Goal: Find specific page/section: Find specific page/section

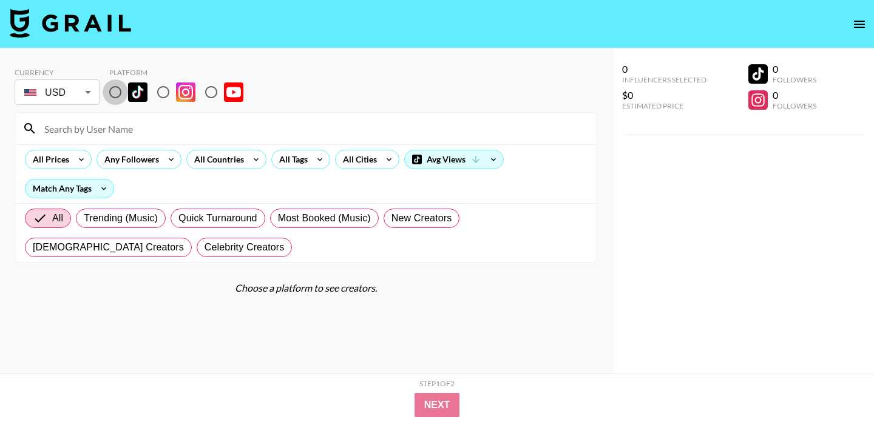
click at [117, 90] on input "radio" at bounding box center [115, 91] width 25 height 25
radio input "true"
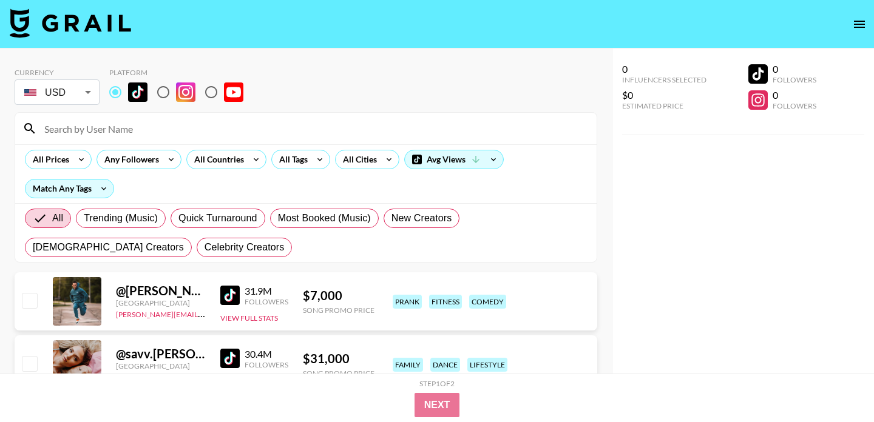
click at [133, 128] on input at bounding box center [313, 128] width 552 height 19
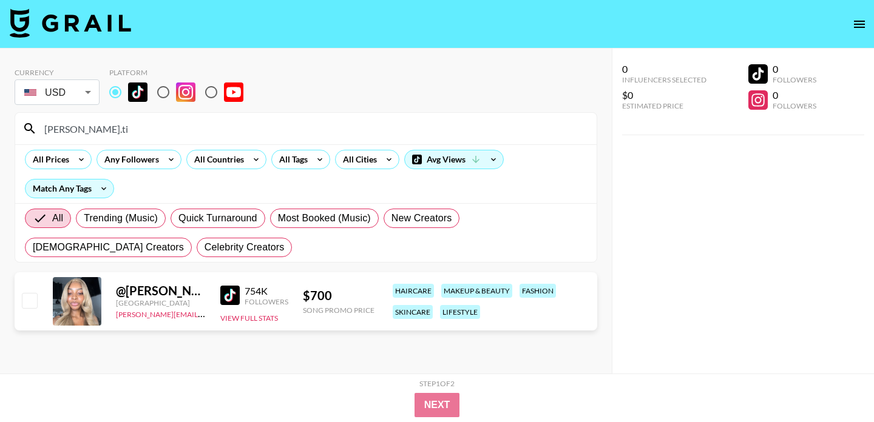
drag, startPoint x: 131, startPoint y: 129, endPoint x: 0, endPoint y: 128, distance: 131.0
click at [0, 128] on div "Currency USD USD ​ Platform jada.ti All Prices Any Followers All Countries All …" at bounding box center [305, 236] width 611 height 374
paste input "[PERSON_NAME].yeremin"
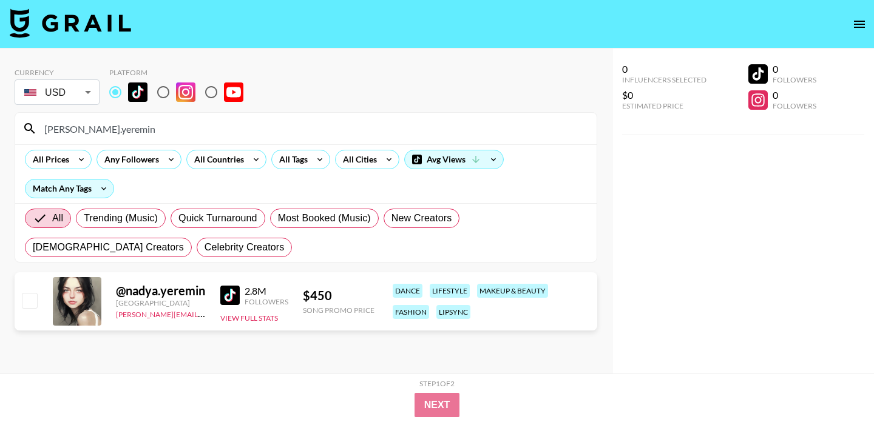
drag, startPoint x: 107, startPoint y: 130, endPoint x: 0, endPoint y: 113, distance: 108.2
click at [0, 113] on div "Currency USD USD ​ Platform Nadya.yeremin All Prices Any Followers All Countrie…" at bounding box center [305, 236] width 611 height 374
paste input "itsoizzie"
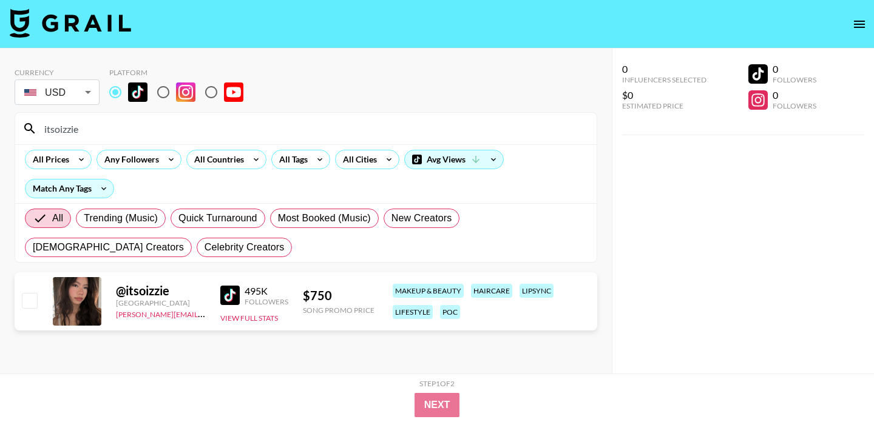
drag, startPoint x: 106, startPoint y: 136, endPoint x: 14, endPoint y: 126, distance: 92.8
click at [15, 126] on section "itsoizzie All Prices Any Followers All Countries All Tags All Cities Avg Views …" at bounding box center [306, 187] width 582 height 150
paste input "JEORELLA__"
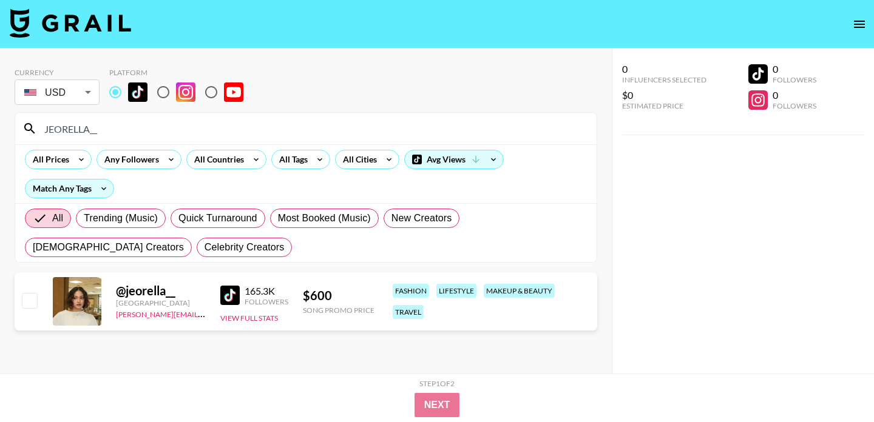
drag, startPoint x: 107, startPoint y: 129, endPoint x: 1, endPoint y: 127, distance: 106.8
click at [1, 127] on div "Currency USD USD ​ Platform JEORELLA__ All Prices Any Followers All Countries A…" at bounding box center [305, 236] width 611 height 374
paste input "bgk.24"
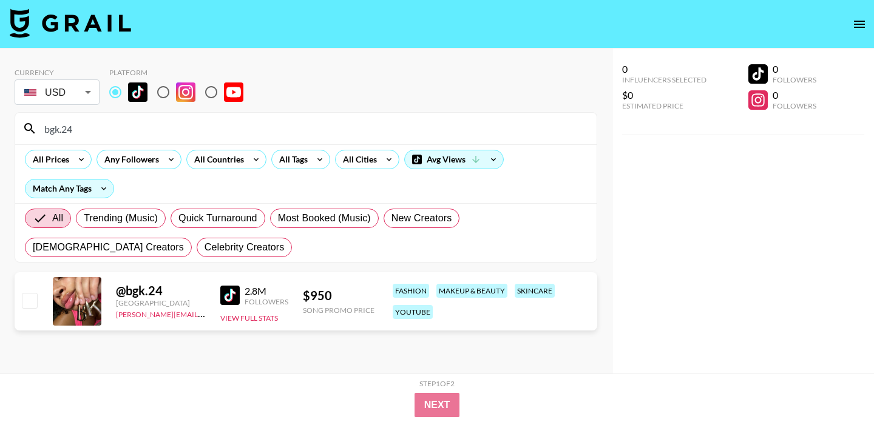
drag, startPoint x: 74, startPoint y: 127, endPoint x: 0, endPoint y: 126, distance: 74.0
click at [0, 126] on div "Currency USD USD ​ Platform bgk.24 All Prices Any Followers All Countries All T…" at bounding box center [305, 236] width 611 height 374
paste input "maddie.east"
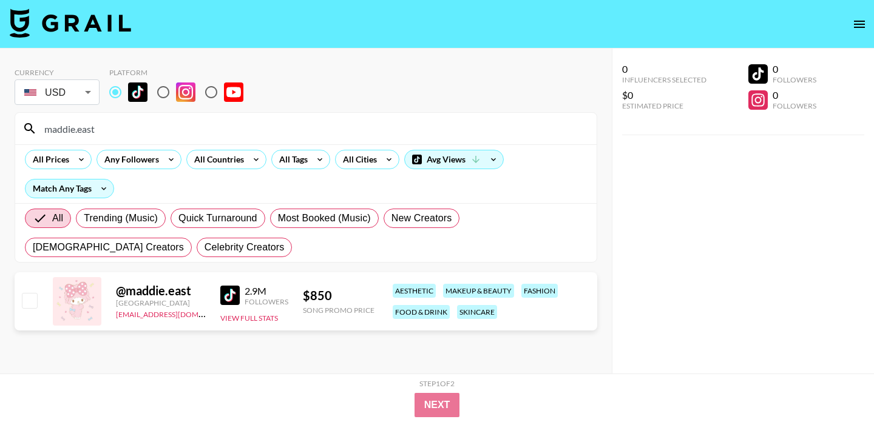
drag, startPoint x: 110, startPoint y: 127, endPoint x: 0, endPoint y: 127, distance: 109.8
click at [0, 127] on div "Currency USD USD ​ Platform maddie.east All Prices Any Followers All Countries …" at bounding box center [305, 236] width 611 height 374
paste input "layloqasim"
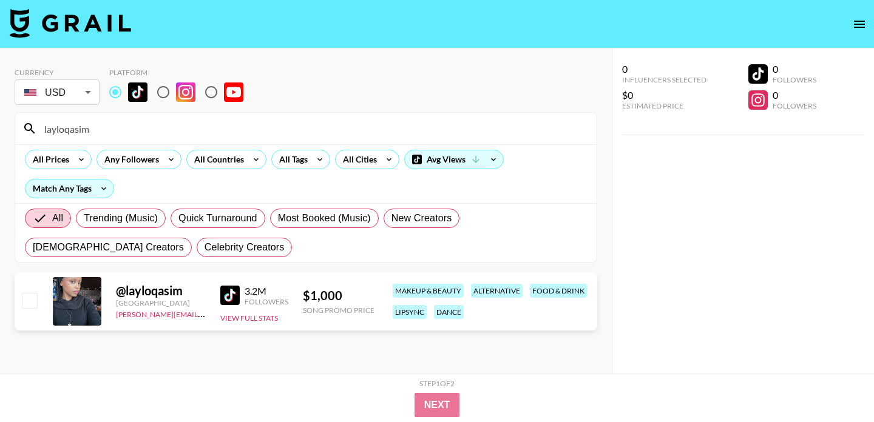
drag, startPoint x: 119, startPoint y: 128, endPoint x: 0, endPoint y: 127, distance: 118.9
click at [0, 127] on div "Currency USD USD ​ Platform layloqasim All Prices Any Followers All Countries A…" at bounding box center [305, 236] width 611 height 374
paste input "jadyncasorla"
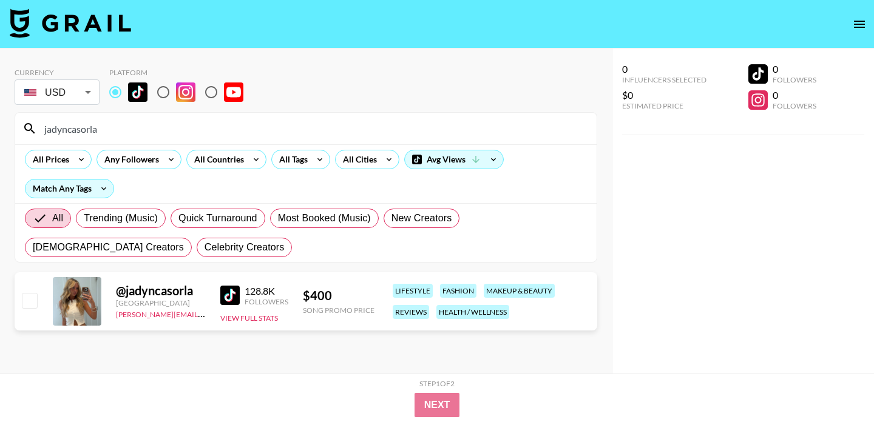
drag, startPoint x: 118, startPoint y: 131, endPoint x: 19, endPoint y: 127, distance: 98.9
click at [19, 127] on div "jadyncasorla" at bounding box center [305, 129] width 581 height 32
paste input "rykky2.0"
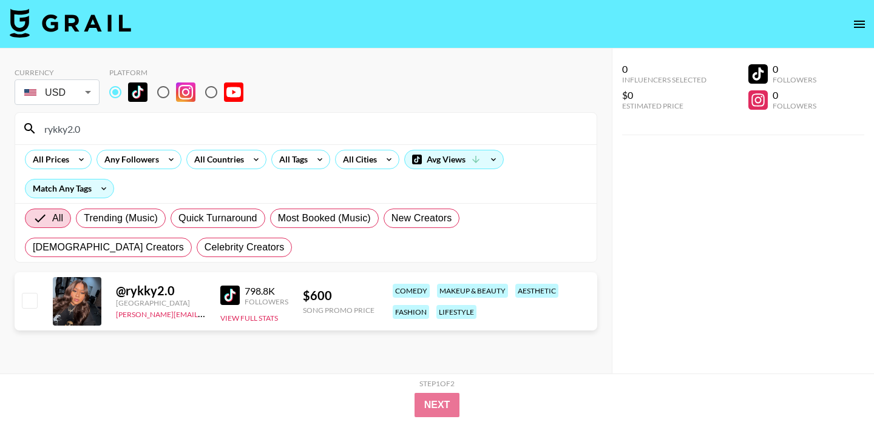
drag, startPoint x: 99, startPoint y: 130, endPoint x: 1, endPoint y: 110, distance: 100.2
click at [1, 110] on div "Currency USD USD ​ Platform rykky2.0 All Prices Any Followers All Countries All…" at bounding box center [305, 236] width 611 height 374
paste input "thekfamily33"
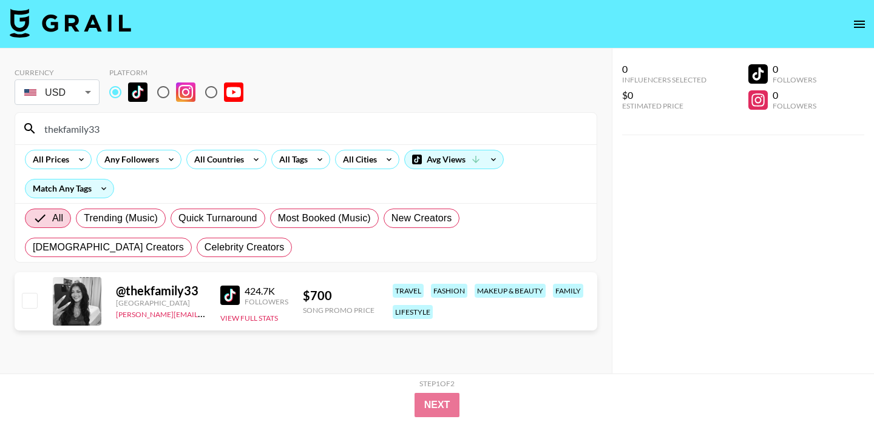
drag, startPoint x: 127, startPoint y: 125, endPoint x: 1, endPoint y: 124, distance: 126.2
click at [1, 124] on div "Currency USD USD ​ Platform thekfamily33 All Prices Any Followers All Countries…" at bounding box center [305, 236] width 611 height 374
paste input "[PERSON_NAME].tiara1"
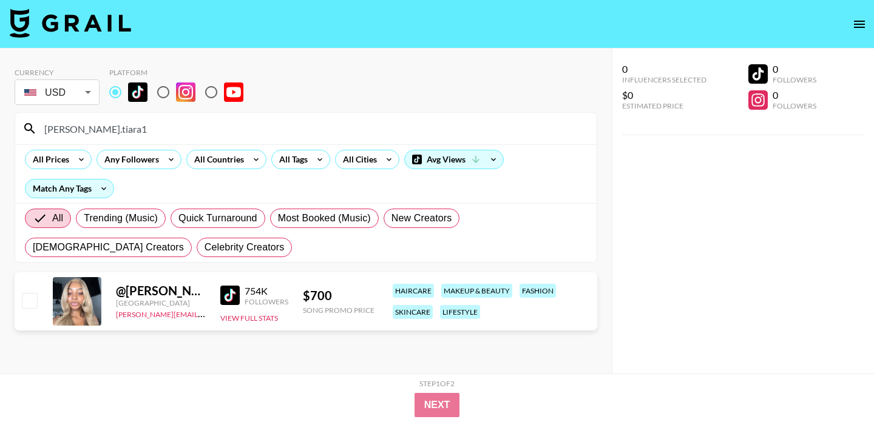
drag, startPoint x: 112, startPoint y: 132, endPoint x: 1, endPoint y: 79, distance: 122.1
click at [1, 79] on div "Currency USD USD ​ Platform jada.tiara1 All Prices Any Followers All Countries …" at bounding box center [305, 236] width 611 height 374
paste input "[PERSON_NAME].yeremin"
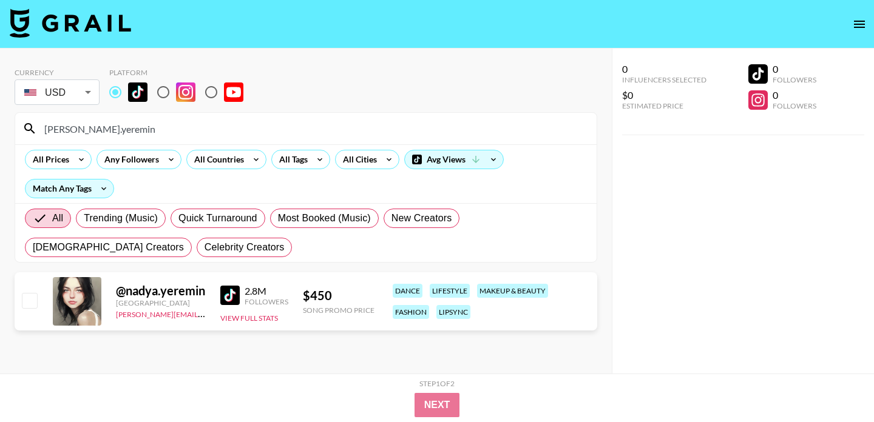
drag, startPoint x: 126, startPoint y: 134, endPoint x: 0, endPoint y: 130, distance: 125.6
click at [0, 130] on div "Currency USD USD ​ Platform Nadya.yeremin All Prices Any Followers All Countrie…" at bounding box center [305, 236] width 611 height 374
paste input "itsoizzie"
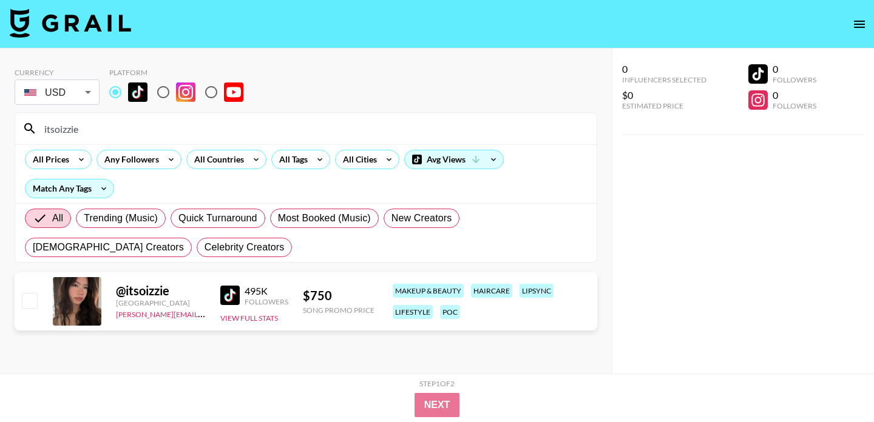
drag, startPoint x: 108, startPoint y: 132, endPoint x: 1, endPoint y: 123, distance: 107.7
click at [1, 123] on div "Currency USD USD ​ Platform itsoizzie All Prices Any Followers All Countries Al…" at bounding box center [305, 236] width 611 height 374
paste input "JEORELLA__"
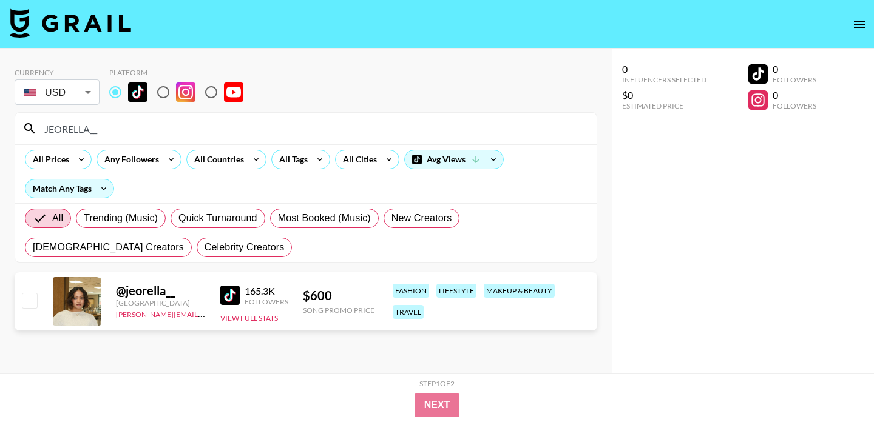
drag, startPoint x: 113, startPoint y: 129, endPoint x: 34, endPoint y: 127, distance: 78.9
click at [34, 127] on div "JEORELLA__" at bounding box center [305, 129] width 581 height 32
paste input "jadyncasorla"
type input "jadyncasorla"
